Goal: Information Seeking & Learning: Learn about a topic

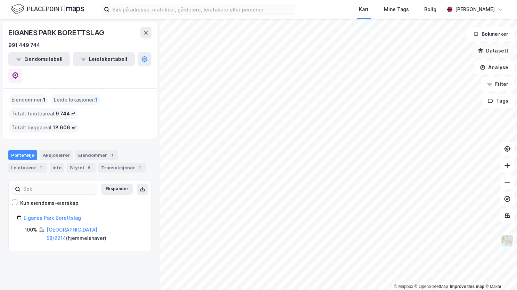
click at [487, 51] on button "Datasett" at bounding box center [493, 51] width 42 height 14
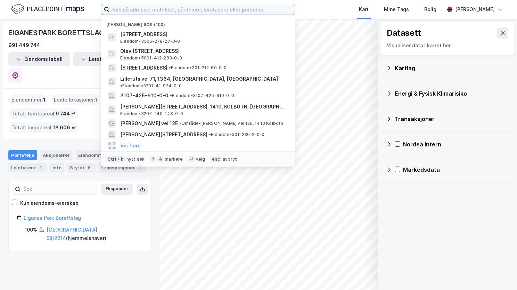
click at [215, 9] on input at bounding box center [203, 9] width 186 height 10
paste input "[STREET_ADDRESS]"
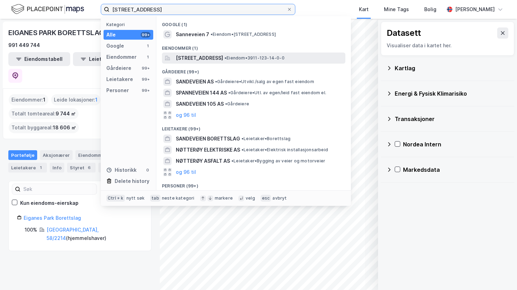
type input "[STREET_ADDRESS]"
click at [213, 59] on span "[STREET_ADDRESS]" at bounding box center [199, 58] width 47 height 8
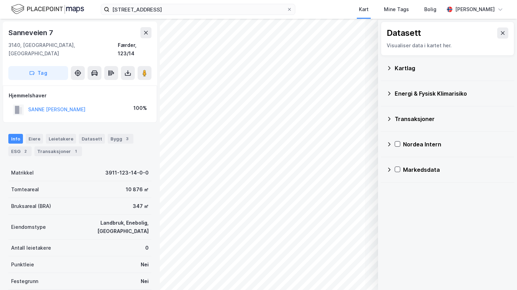
click at [390, 67] on icon at bounding box center [389, 68] width 2 height 4
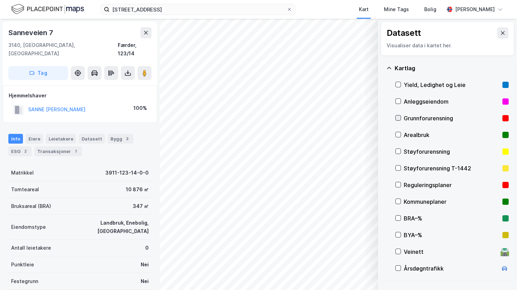
click at [400, 119] on icon at bounding box center [398, 117] width 5 height 5
click at [389, 67] on icon at bounding box center [389, 68] width 4 height 2
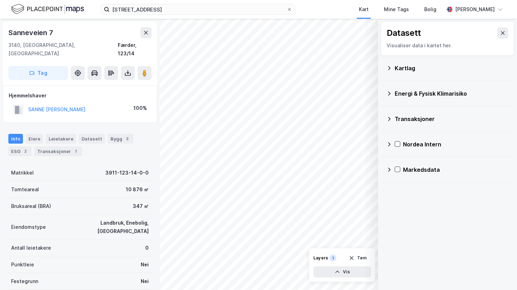
click at [390, 94] on icon at bounding box center [389, 93] width 2 height 4
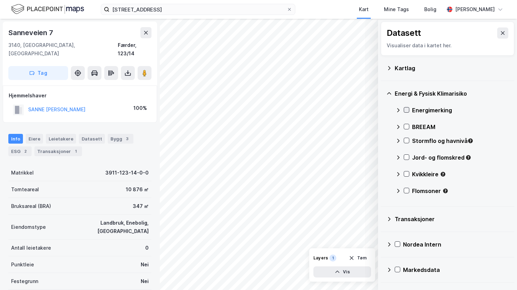
click at [408, 110] on icon at bounding box center [406, 109] width 5 height 5
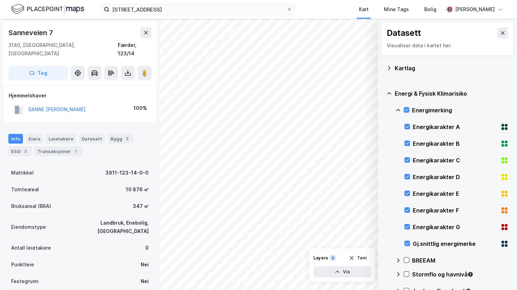
click at [397, 109] on icon at bounding box center [399, 110] width 6 height 6
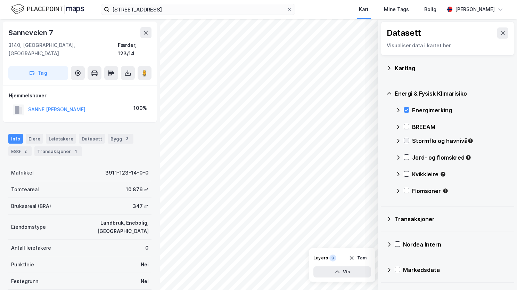
click at [405, 139] on icon at bounding box center [406, 140] width 5 height 5
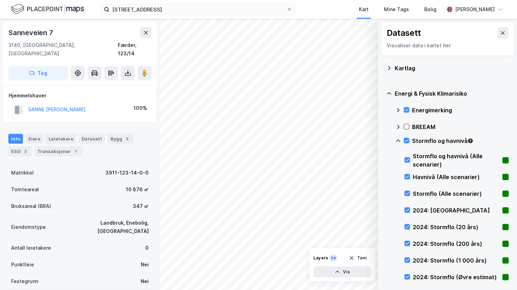
click at [397, 139] on icon at bounding box center [399, 141] width 6 height 6
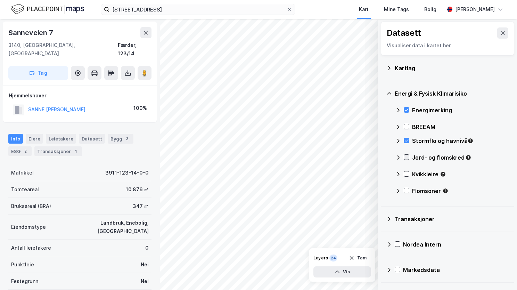
click at [407, 155] on icon at bounding box center [406, 157] width 5 height 5
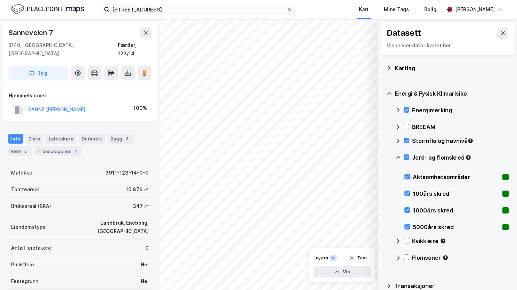
click at [399, 155] on icon at bounding box center [399, 158] width 6 height 6
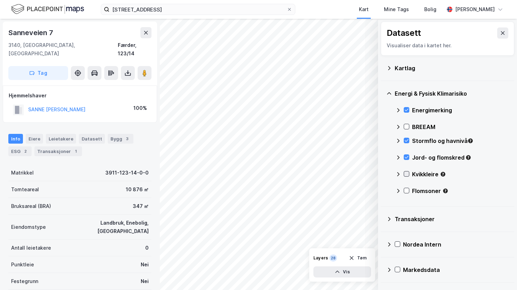
click at [407, 172] on icon at bounding box center [406, 173] width 5 height 5
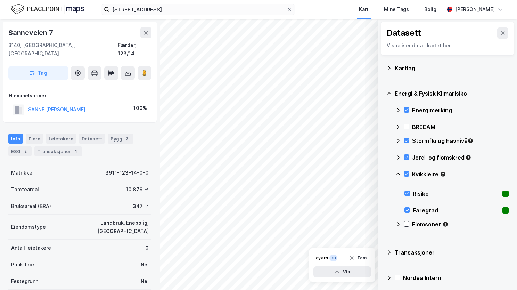
click at [398, 172] on icon at bounding box center [399, 174] width 6 height 6
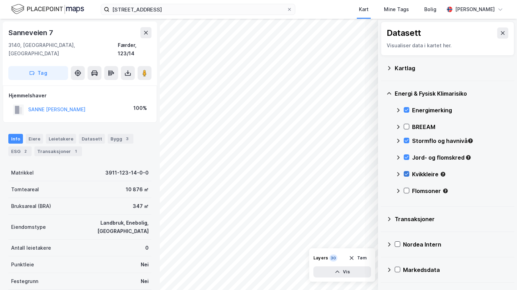
click at [406, 172] on icon at bounding box center [406, 173] width 5 height 5
click at [397, 175] on icon at bounding box center [399, 174] width 6 height 6
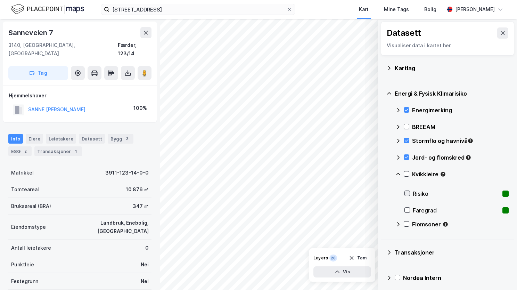
click at [407, 194] on icon at bounding box center [407, 193] width 5 height 5
click at [408, 210] on icon at bounding box center [408, 210] width 4 height 2
click at [405, 222] on icon at bounding box center [406, 223] width 5 height 5
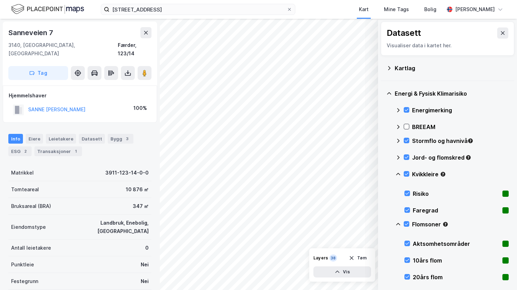
click at [399, 223] on icon at bounding box center [399, 224] width 6 height 6
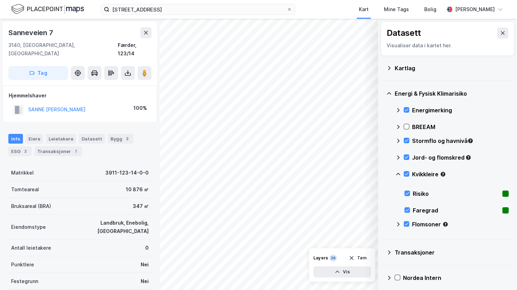
click at [399, 173] on icon at bounding box center [398, 174] width 4 height 2
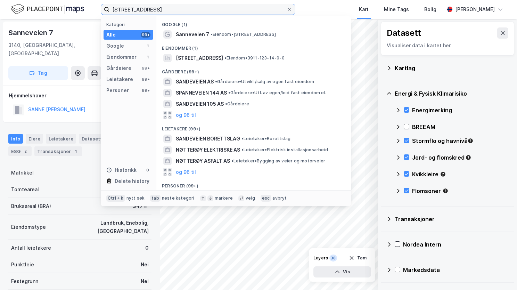
drag, startPoint x: 192, startPoint y: 8, endPoint x: 87, endPoint y: 18, distance: 105.8
click at [87, 18] on div "[STREET_ADDRESS] Kategori Alle 99+ Google 1 Eiendommer 1 Gårdeiere 99+ Leietake…" at bounding box center [258, 9] width 517 height 19
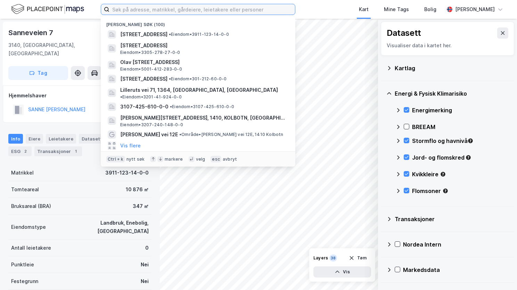
paste input "[STREET_ADDRESS]"
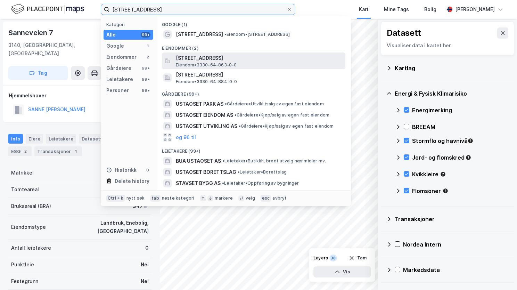
type input "[STREET_ADDRESS]"
click at [203, 60] on span "[STREET_ADDRESS]" at bounding box center [259, 58] width 167 height 8
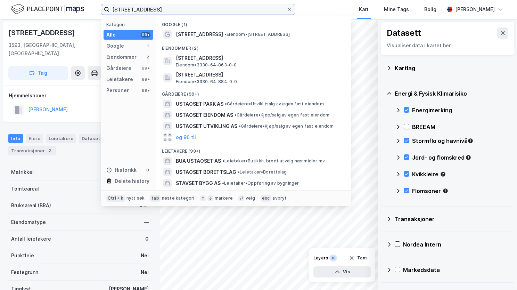
drag, startPoint x: 204, startPoint y: 8, endPoint x: 95, endPoint y: 27, distance: 110.2
click at [96, 27] on div "[STREET_ADDRESS] Kategori Alle 99+ Google 1 Eiendommer 2 Gårdeiere 99+ Leietake…" at bounding box center [258, 145] width 517 height 290
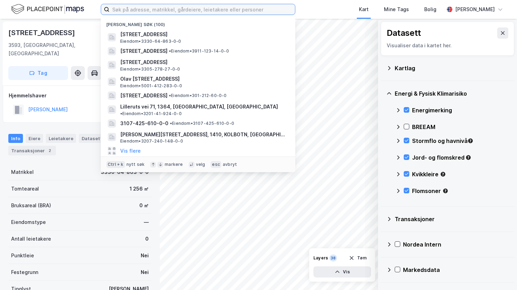
paste input "Gjesøya 21, 4904 [GEOGRAPHIC_DATA]"
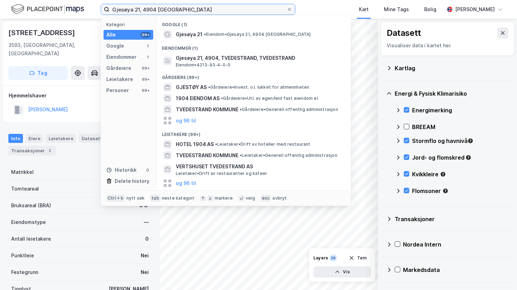
type input "Gjesøya 21, 4904 [GEOGRAPHIC_DATA]"
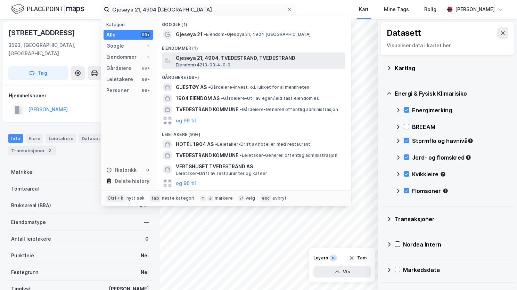
click at [209, 56] on span "Gjesøya 21, 4904, TVEDESTRAND, TVEDESTRAND" at bounding box center [259, 58] width 167 height 8
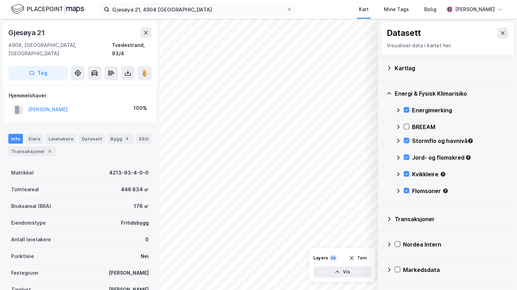
click at [398, 109] on icon at bounding box center [399, 110] width 6 height 6
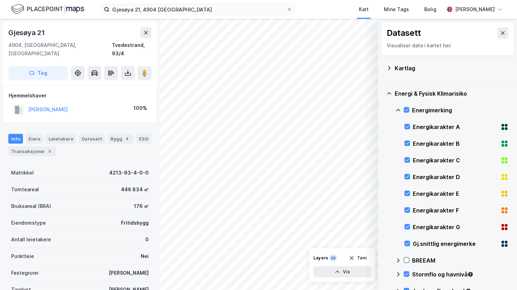
click at [399, 108] on icon at bounding box center [399, 110] width 6 height 6
